Goal: Information Seeking & Learning: Learn about a topic

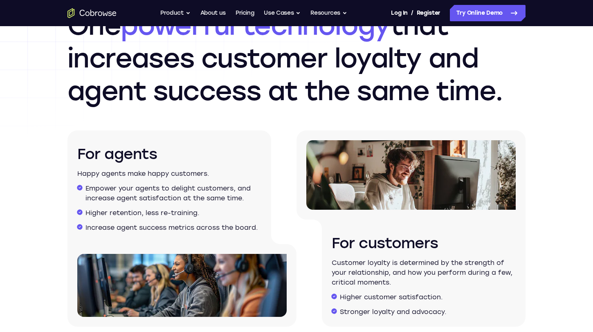
scroll to position [1389, 0]
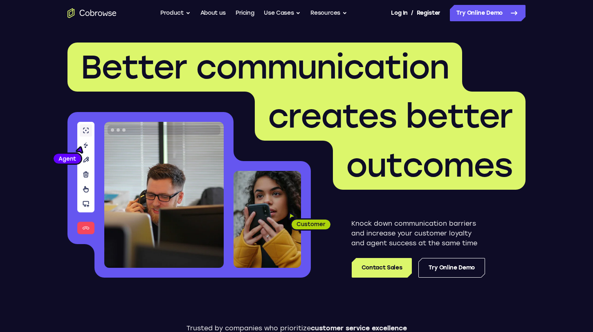
click at [242, 3] on nav "Go back Powerful, Flexible and Trustworthy. Avoid all extra friction for both A…" at bounding box center [296, 13] width 593 height 26
click at [242, 11] on link "Pricing" at bounding box center [245, 13] width 19 height 16
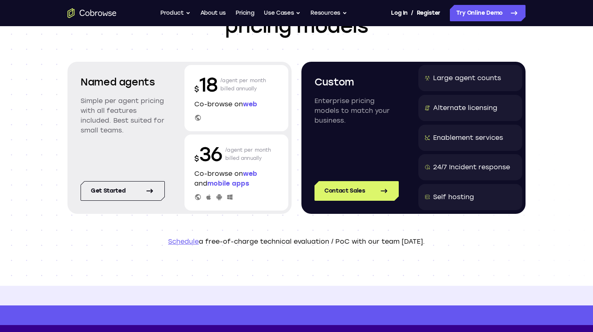
scroll to position [79, 0]
